Goal: Browse casually

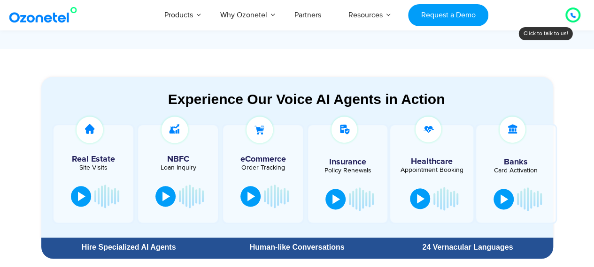
click at [166, 192] on div at bounding box center [166, 196] width 8 height 9
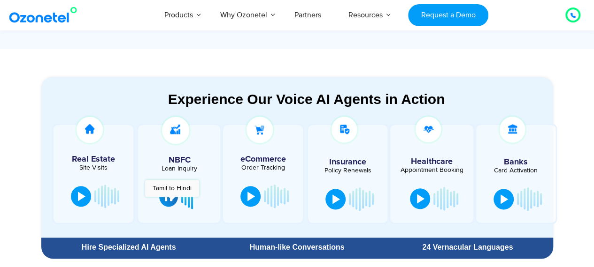
click at [172, 202] on button at bounding box center [168, 196] width 19 height 21
